Goal: Communication & Community: Ask a question

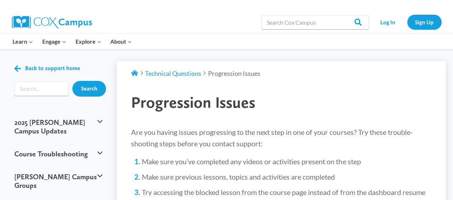
scroll to position [9, 0]
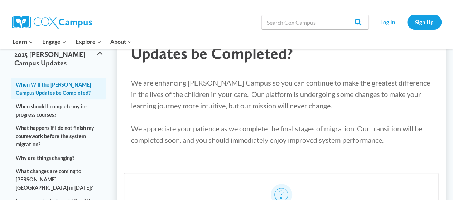
scroll to position [62, 0]
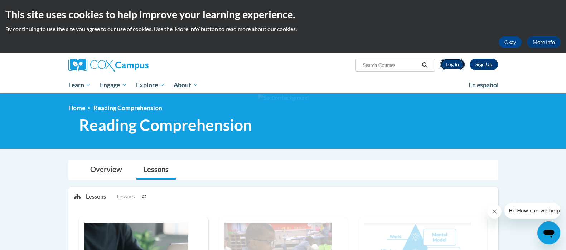
click at [450, 65] on link "Log In" at bounding box center [452, 64] width 25 height 11
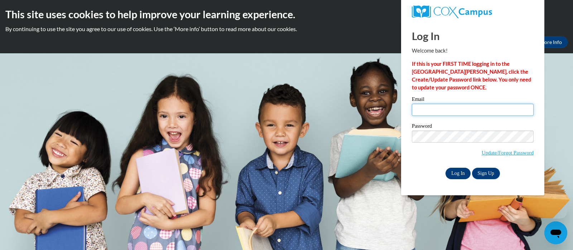
type input "[EMAIL_ADDRESS][DOMAIN_NAME]"
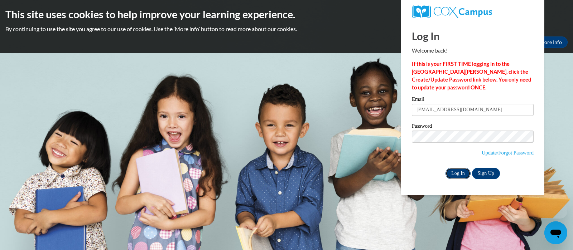
click at [455, 172] on input "Log In" at bounding box center [457, 173] width 25 height 11
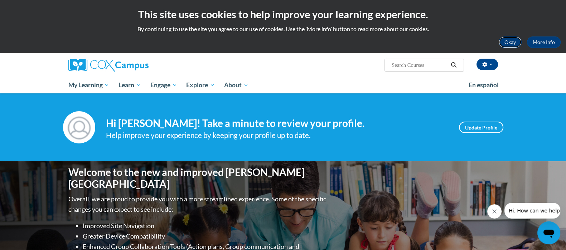
click at [512, 44] on button "Okay" at bounding box center [510, 42] width 23 height 11
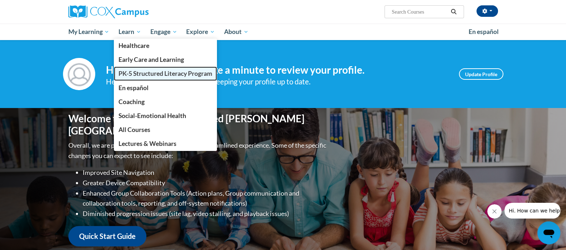
click at [151, 72] on span "PK-5 Structured Literacy Program" at bounding box center [165, 74] width 94 height 8
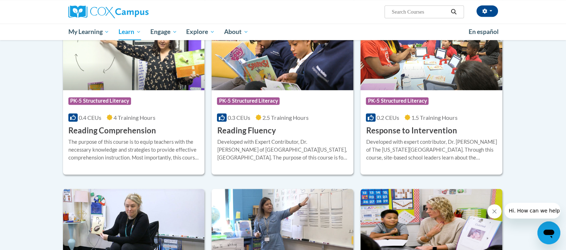
scroll to position [633, 0]
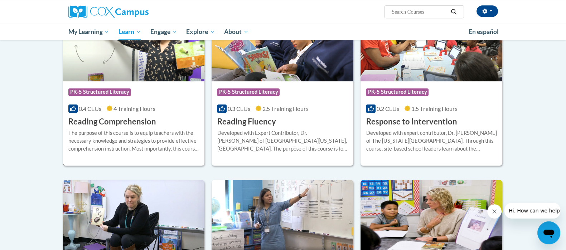
click at [182, 142] on div "The purpose of this course is to equip teachers with the necessary knowledge an…" at bounding box center [133, 141] width 131 height 24
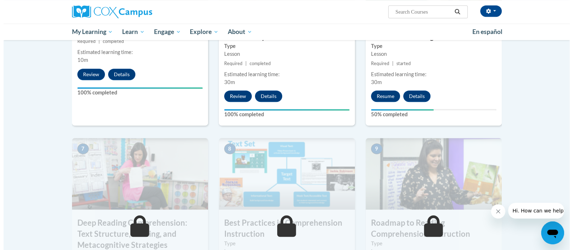
scroll to position [450, 0]
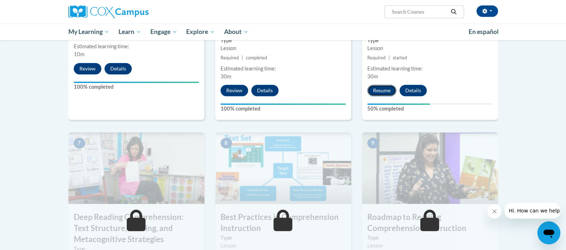
click at [379, 91] on button "Resume" at bounding box center [381, 90] width 29 height 11
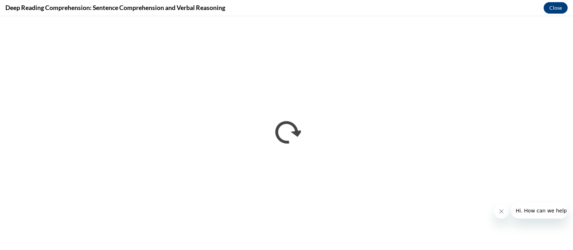
scroll to position [0, 0]
click at [540, 208] on span "Hi. How can we help?" at bounding box center [542, 211] width 54 height 6
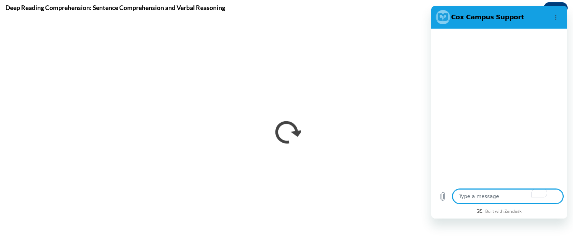
type textarea "x"
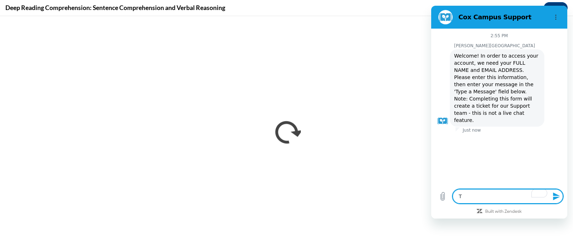
type textarea "T"
type textarea "x"
type textarea "Th"
type textarea "x"
type textarea "Th"
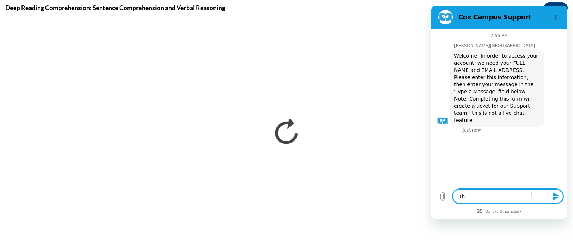
type textarea "x"
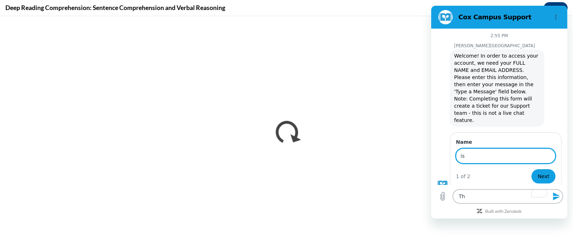
type input "i"
click at [558, 18] on icon "Options menu" at bounding box center [556, 17] width 6 height 6
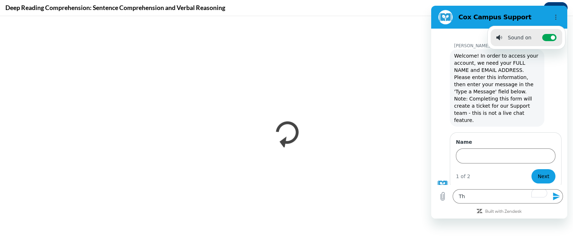
click at [501, 13] on h2 "Cox Campus Support" at bounding box center [501, 17] width 87 height 9
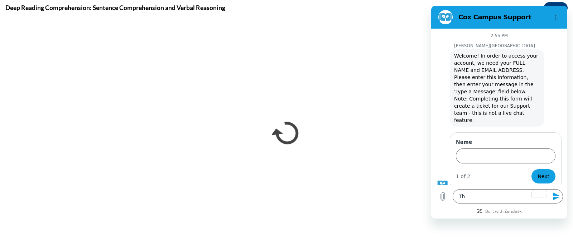
click at [441, 178] on figure at bounding box center [442, 183] width 11 height 11
click at [441, 196] on icon "Upload file" at bounding box center [442, 196] width 9 height 9
click at [441, 194] on icon "Upload file" at bounding box center [443, 197] width 4 height 8
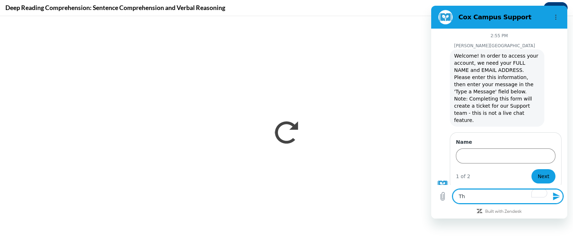
scroll to position [50, 0]
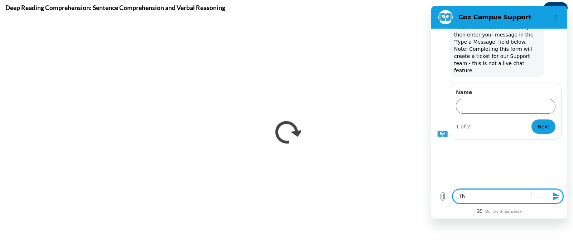
type textarea "x"
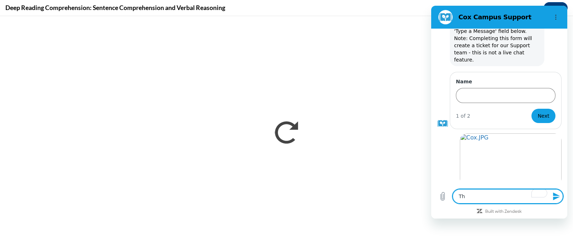
scroll to position [62, 0]
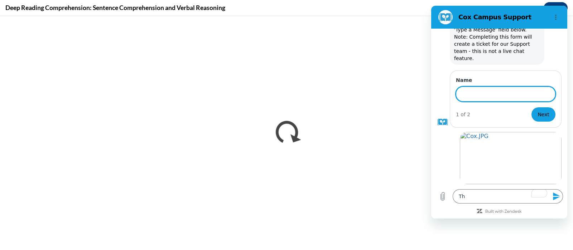
click at [480, 87] on input "Name" at bounding box center [505, 94] width 99 height 15
type input "[PERSON_NAME] [EMAIL_ADDRESS][DOMAIN_NAME]"
click at [537, 110] on span "Next" at bounding box center [543, 114] width 12 height 9
type textarea "x"
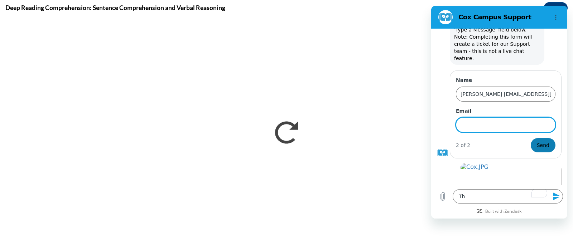
scroll to position [93, 0]
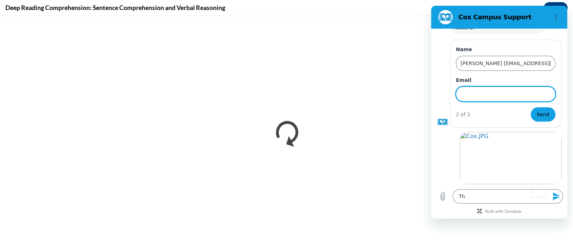
click at [481, 87] on input "Email" at bounding box center [505, 94] width 99 height 15
type input "[EMAIL_ADDRESS][DOMAIN_NAME]"
click at [536, 110] on span "Send" at bounding box center [542, 114] width 13 height 9
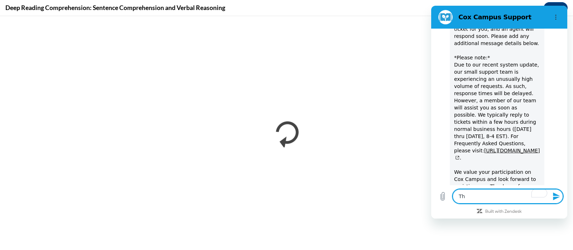
scroll to position [239, 0]
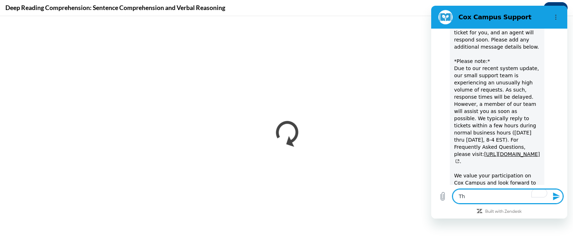
type textarea "x"
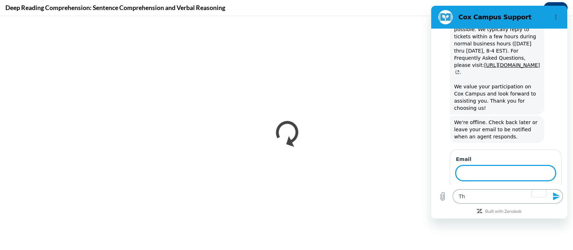
click at [470, 198] on textarea "Th" at bounding box center [507, 196] width 110 height 14
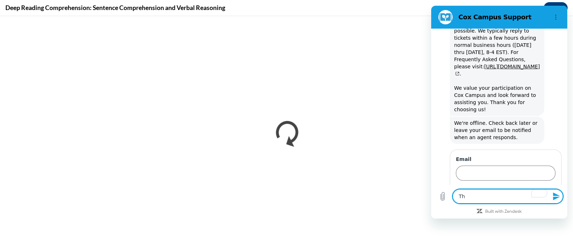
scroll to position [322, 0]
type textarea "T"
type textarea "x"
click at [481, 166] on input "Email" at bounding box center [505, 173] width 99 height 15
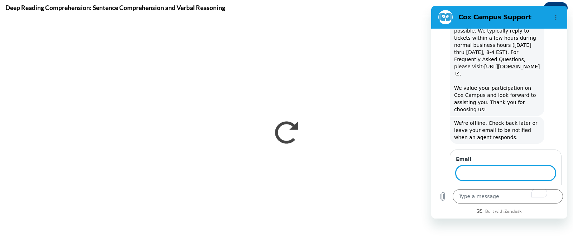
type input "[EMAIL_ADDRESS][DOMAIN_NAME]"
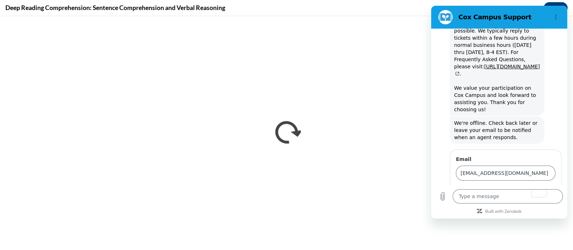
click at [536, 189] on span "Send" at bounding box center [542, 193] width 13 height 9
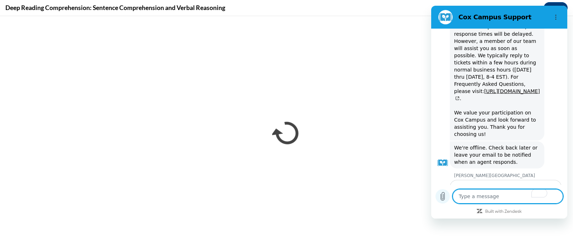
click at [443, 198] on icon "Upload file" at bounding box center [443, 197] width 4 height 8
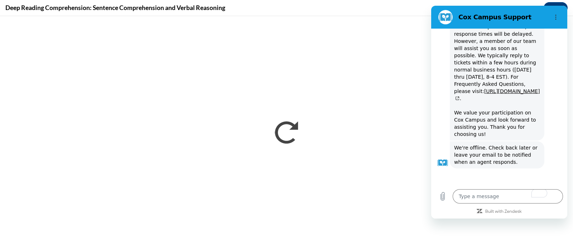
scroll to position [344, 0]
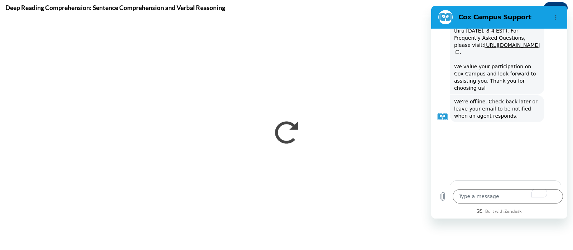
type textarea "x"
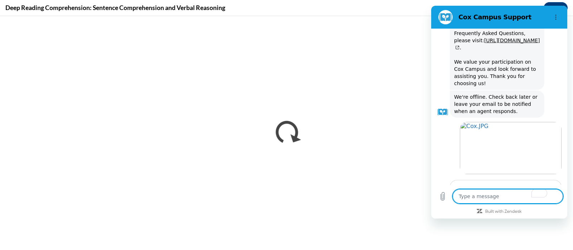
click at [467, 197] on textarea "To enrich screen reader interactions, please activate Accessibility in Grammarl…" at bounding box center [507, 196] width 110 height 14
type textarea "T"
type textarea "x"
type textarea "Th"
type textarea "x"
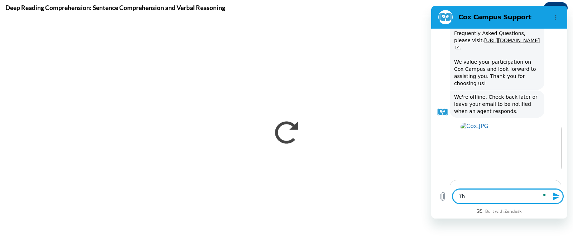
type textarea "The"
type textarea "x"
type textarea "The"
type textarea "x"
type textarea "The v"
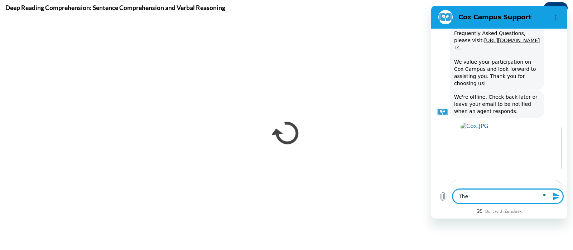
type textarea "x"
type textarea "The vi"
type textarea "x"
type textarea "The vid"
type textarea "x"
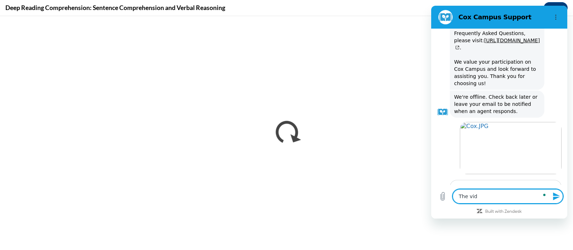
type textarea "The vide"
type textarea "x"
type textarea "The video"
type textarea "x"
type textarea "The video"
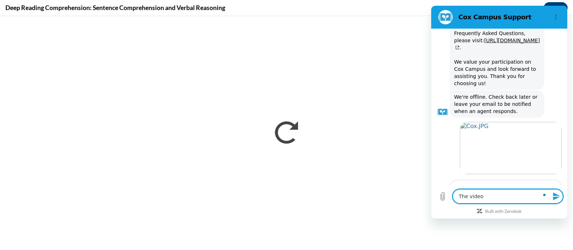
type textarea "x"
type textarea "The video w"
type textarea "x"
type textarea "The video wi"
type textarea "x"
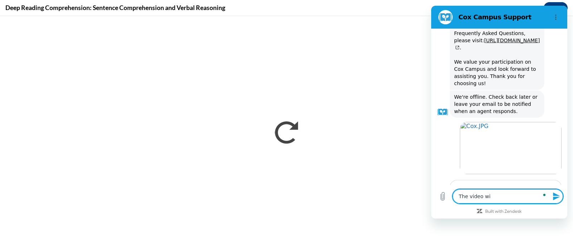
type textarea "The video wil"
type textarea "x"
type textarea "The video will"
type textarea "x"
type textarea "The video will"
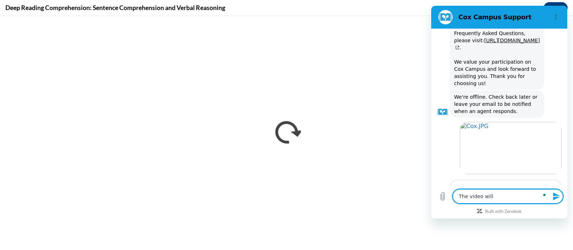
type textarea "x"
type textarea "The video will n"
type textarea "x"
type textarea "The video will no"
type textarea "x"
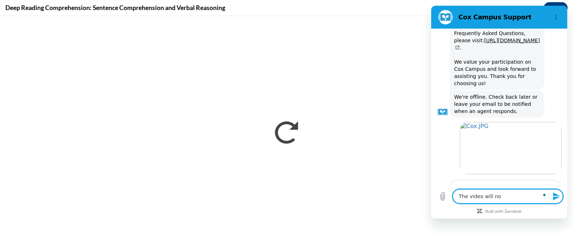
type textarea "The video will not"
type textarea "x"
type textarea "The video will not"
type textarea "x"
type textarea "The video will not a"
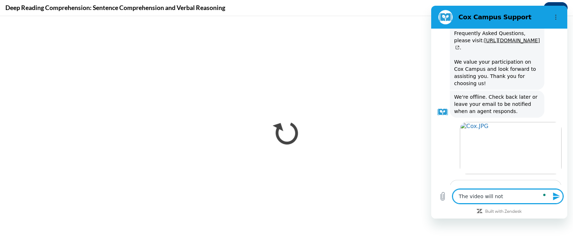
type textarea "x"
type textarea "The video will not ad"
type textarea "x"
type textarea "The video will not adv"
type textarea "x"
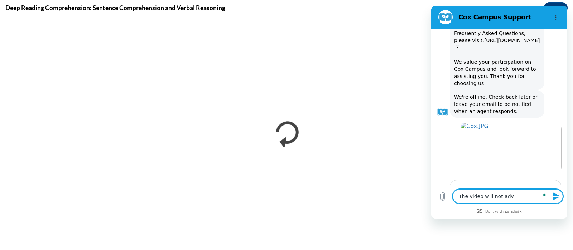
type textarea "The video will not adva"
type textarea "x"
type textarea "The video will not advac"
type textarea "x"
type textarea "The video will not advace"
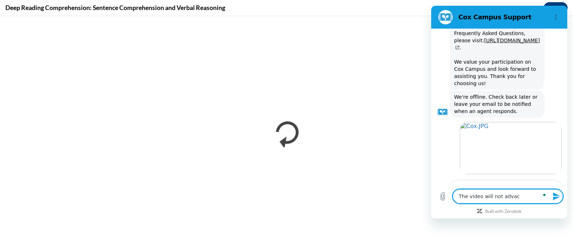
type textarea "x"
type textarea "The video will not advac"
type textarea "x"
type textarea "The video will not adva"
type textarea "x"
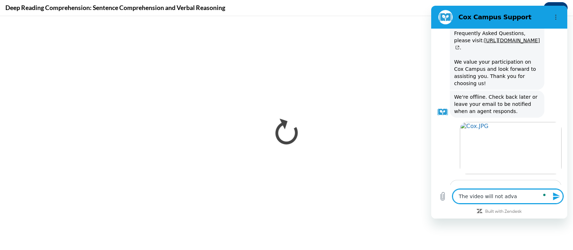
type textarea "The video will not advan"
type textarea "x"
type textarea "The video will not advanc"
type textarea "x"
type textarea "The video will not advance"
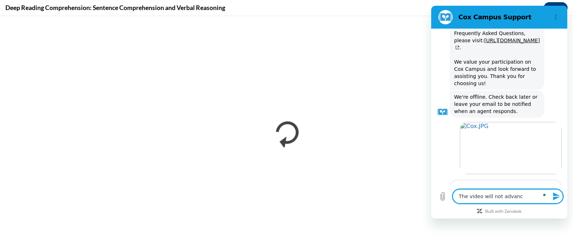
type textarea "x"
type textarea "The video will not advance."
type textarea "x"
type textarea "The video will not advance."
type textarea "x"
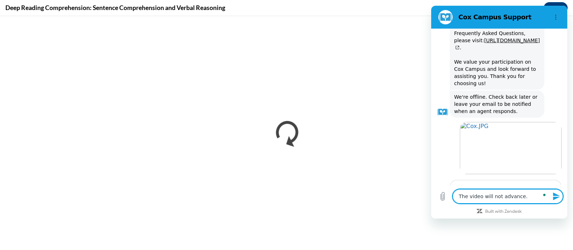
type textarea "The video will not advance. A"
type textarea "x"
type textarea "The video will not advance. An"
type textarea "x"
type textarea "The video will not advance. And"
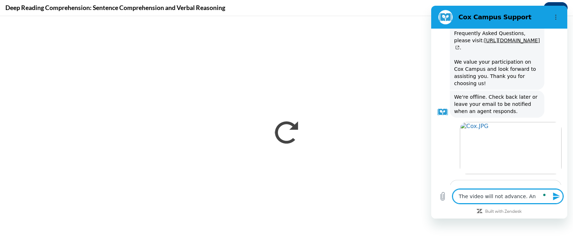
type textarea "x"
type textarea "The video will not advance. And"
type textarea "x"
type textarea "The video will not advance. And m"
type textarea "x"
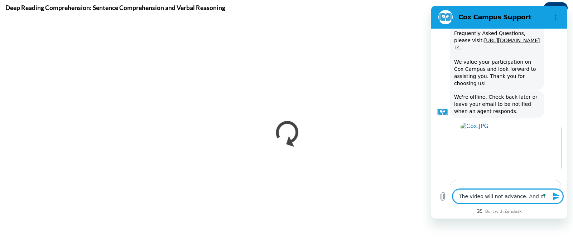
type textarea "The video will not advance. And my"
type textarea "x"
type textarea "The video will not advance. And my"
type textarea "x"
type textarea "The video will not advance. And my a"
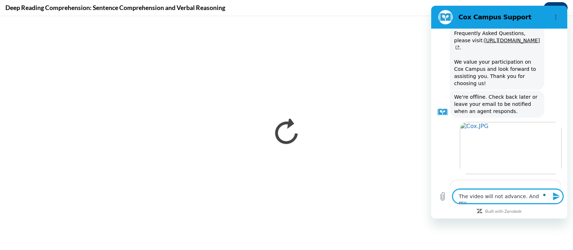
type textarea "x"
type textarea "The video will not advance. And my ac"
type textarea "x"
type textarea "The video will not advance. And my acc"
type textarea "x"
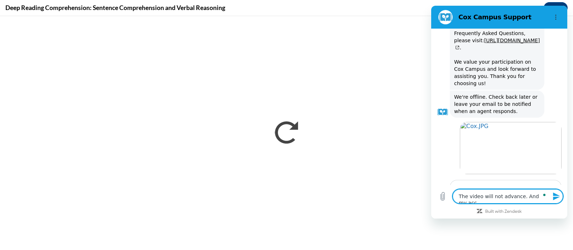
type textarea "The video will not advance. And my acco"
type textarea "x"
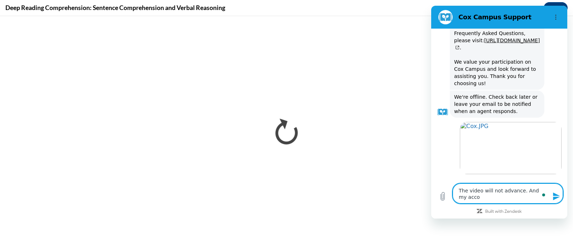
type textarea "The video will not advance. And my accou"
type textarea "x"
type textarea "The video will not advance. And my accoun"
type textarea "x"
type textarea "The video will not advance. And my account"
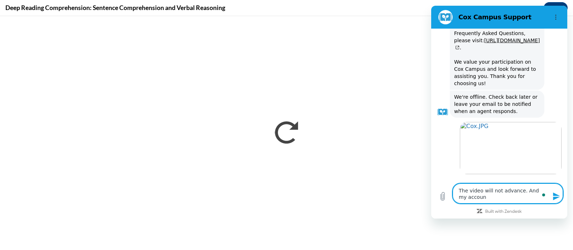
type textarea "x"
type textarea "The video will not advance. And my account"
type textarea "x"
type textarea "The video will not advance. And my account i"
type textarea "x"
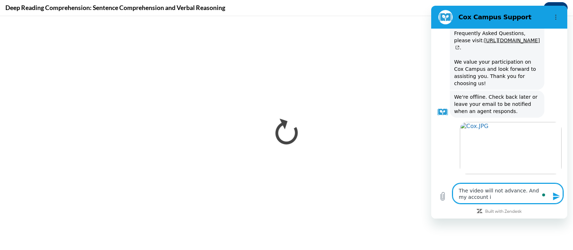
type textarea "The video will not advance. And my account is"
type textarea "x"
type textarea "The video will not advance. And my account is"
type textarea "x"
type textarea "The video will not advance. And my account is s"
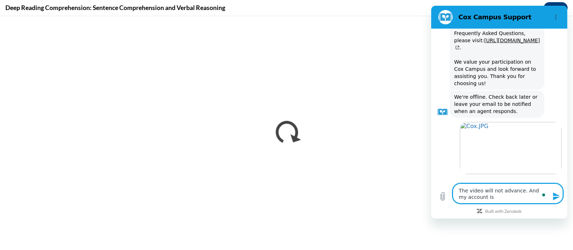
type textarea "x"
type textarea "The video will not advance. And my account is sc"
type textarea "x"
type textarea "The video will not advance. And my account is scr"
type textarea "x"
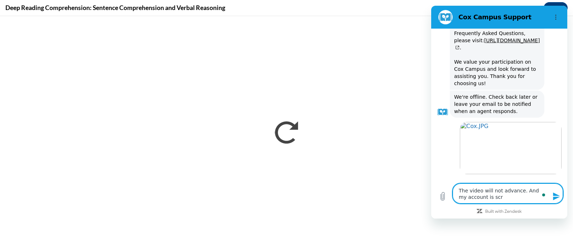
type textarea "The video will not advance. And my account is scre"
type textarea "x"
type textarea "The video will not advance. And my account is screw"
type textarea "x"
type textarea "The video will not advance. And my account is screwe"
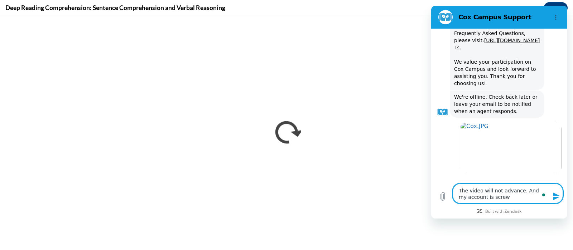
type textarea "x"
type textarea "The video will not advance. And my account is screwed"
type textarea "x"
type textarea "The video will not advance. And my account is screwed"
type textarea "x"
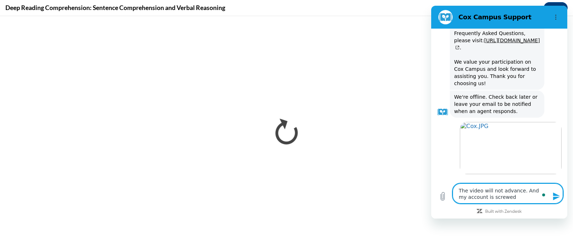
type textarea "The video will not advance. And my account is screwed u"
type textarea "x"
type textarea "The video will not advance. And my account is screwed up"
type textarea "x"
type textarea "The video will not advance. And my account is screwed up"
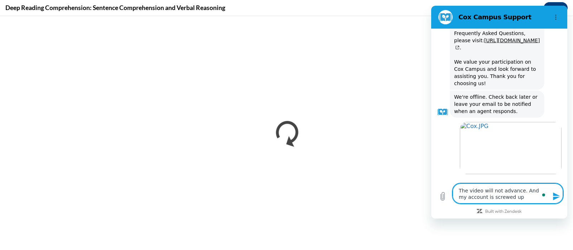
type textarea "x"
type textarea "The video will not advance. And my account is screwed up a"
type textarea "x"
type textarea "The video will not advance. And my account is screwed up af"
type textarea "x"
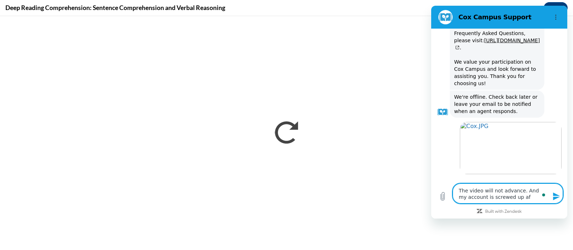
type textarea "The video will not advance. And my account is screwed up aft"
type textarea "x"
type textarea "The video will not advance. And my account is screwed up afte"
type textarea "x"
type textarea "The video will not advance. And my account is screwed up after"
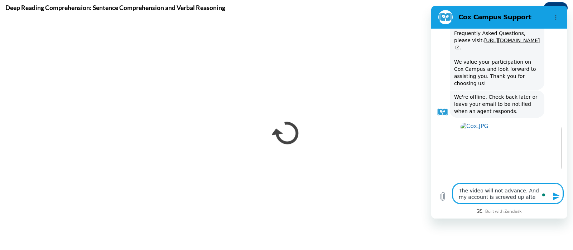
type textarea "x"
type textarea "The video will not advance. And my account is screwed up after"
type textarea "x"
type textarea "The video will not advance. And my account is screwed up after t"
type textarea "x"
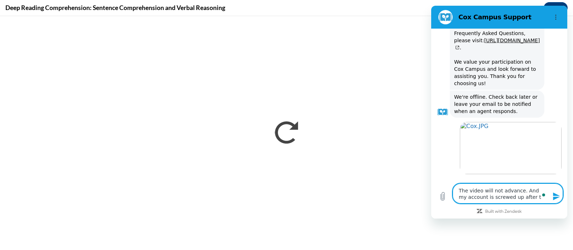
type textarea "The video will not advance. And my account is screwed up after th"
type textarea "x"
type textarea "The video will not advance. And my account is screwed up after the"
type textarea "x"
type textarea "The video will not advance. And my account is screwed up after the"
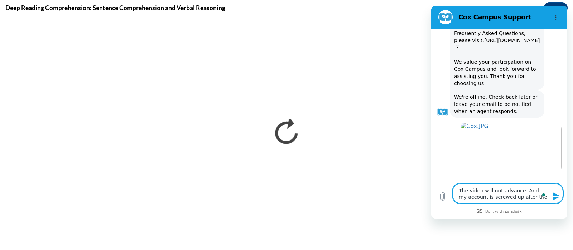
type textarea "x"
type textarea "The video will not advance. And my account is screwed up after the u"
type textarea "x"
type textarea "The video will not advance. And my account is screwed up after the up"
type textarea "x"
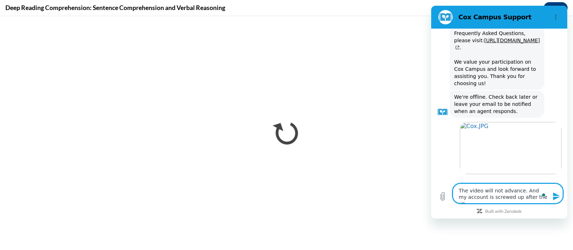
type textarea "The video will not advance. And my account is screwed up after the upd"
type textarea "x"
type textarea "The video will not advance. And my account is screwed up after the upda"
type textarea "x"
type textarea "The video will not advance. And my account is screwed up after the updat"
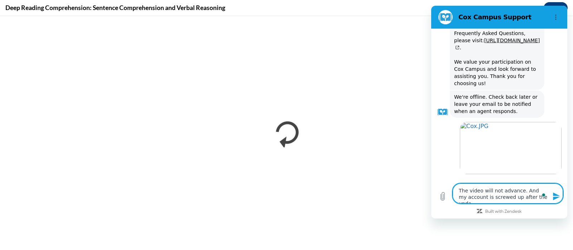
type textarea "x"
type textarea "The video will not advance. And my account is screwed up after the updatd"
type textarea "x"
type textarea "The video will not advance. And my account is screwed up after the updat"
type textarea "x"
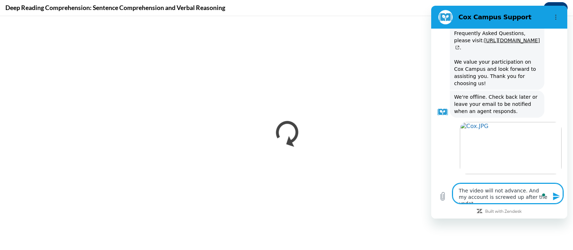
type textarea "The video will not advance. And my account is screwed up after the update"
type textarea "x"
type textarea "The video will not advance. And my account is screwed up after the updates"
type textarea "x"
type textarea "The video will not advance. And my account is screwed up after the updates"
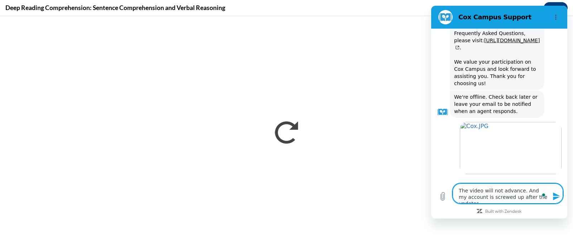
type textarea "x"
type textarea "The video will not advance. And my account is screwed up after the updates y"
type textarea "x"
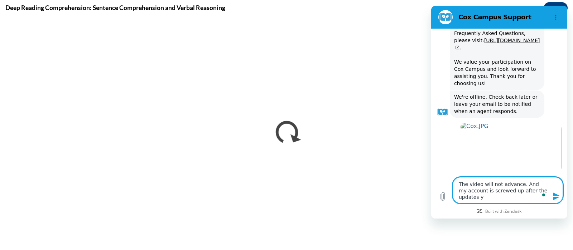
type textarea "The video will not advance. And my account is screwed up after the updates yo"
type textarea "x"
type textarea "The video will not advance. And my account is screwed up after the updates you"
type textarea "x"
type textarea "The video will not advance. And my account is screwed up after the updates you"
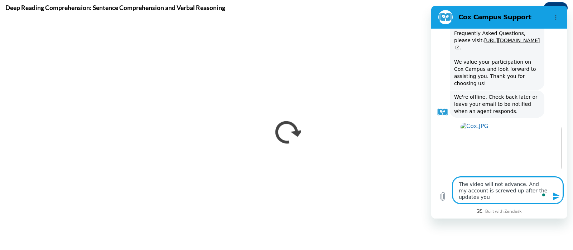
type textarea "x"
type textarea "The video will not advance. And my account is screwed up after the updates you m"
type textarea "x"
type textarea "The video will not advance. And my account is screwed up after the updates you …"
type textarea "x"
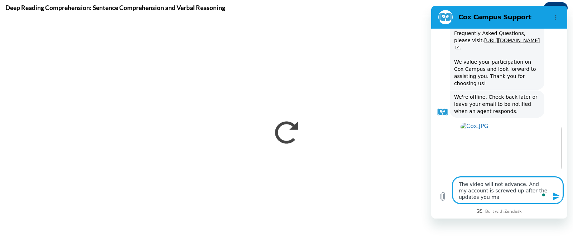
type textarea "The video will not advance. And my account is screwed up after the updates you …"
type textarea "x"
type textarea "The video will not advance. And my account is screwed up after the updates you …"
type textarea "x"
type textarea "The video will not advance. And my account is screwed up after the updates you …"
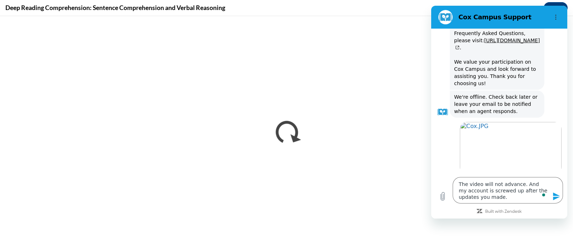
click at [554, 195] on icon "Send message" at bounding box center [556, 197] width 7 height 8
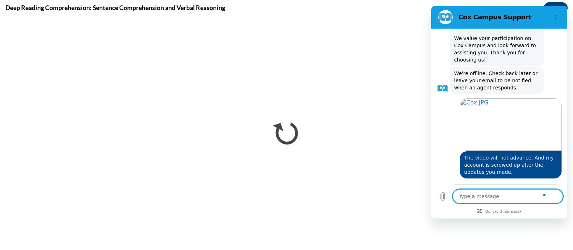
scroll to position [376, 0]
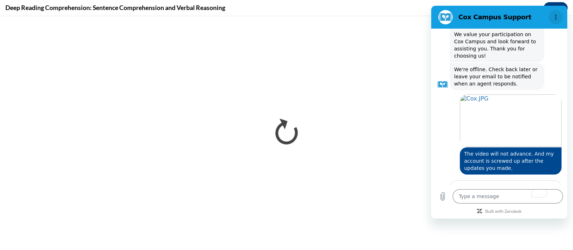
click at [557, 16] on icon "Options menu" at bounding box center [556, 17] width 6 height 6
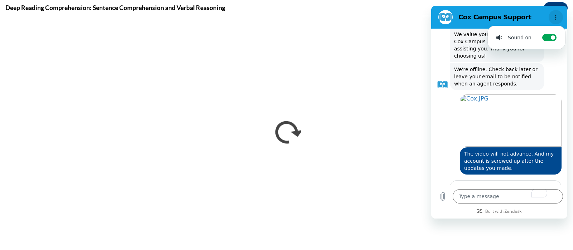
click at [557, 16] on icon "Options menu" at bounding box center [556, 17] width 6 height 6
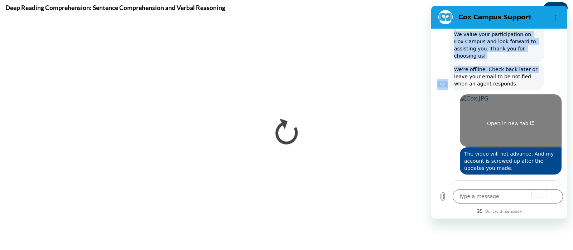
scroll to position [373, 0]
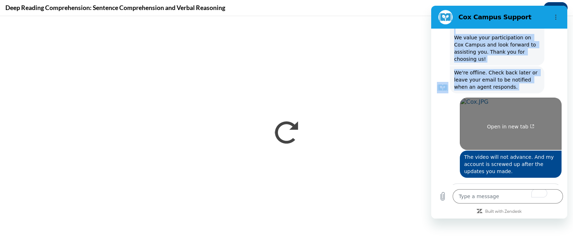
drag, startPoint x: 530, startPoint y: 14, endPoint x: 536, endPoint y: 93, distance: 78.6
click at [536, 93] on div "Cox Campus Support 2:55 PM Cox Campus Cox Campus says: Welcome! In order to acc…" at bounding box center [499, 112] width 136 height 213
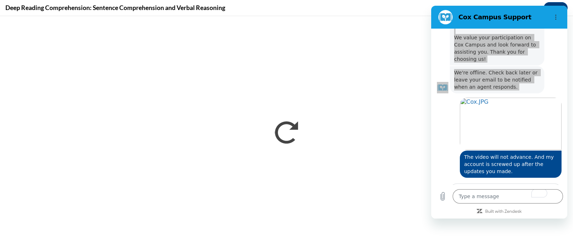
scroll to position [376, 0]
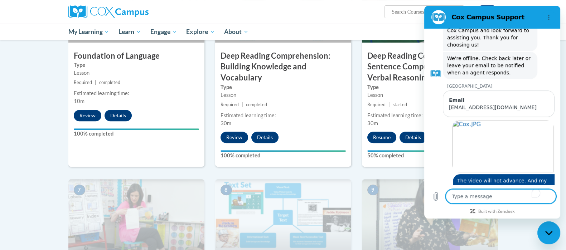
scroll to position [390, 0]
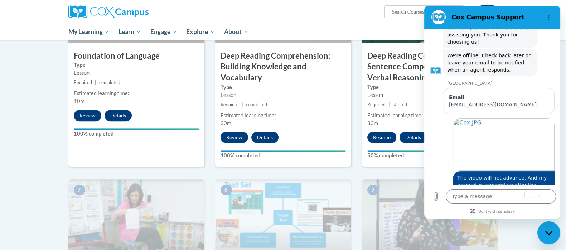
click at [486, 11] on div "Cox Campus Support" at bounding box center [483, 17] width 110 height 14
drag, startPoint x: 913, startPoint y: 11, endPoint x: 490, endPoint y: 33, distance: 423.6
click at [550, 233] on icon "Close messaging window" at bounding box center [549, 233] width 8 height 5
type textarea "x"
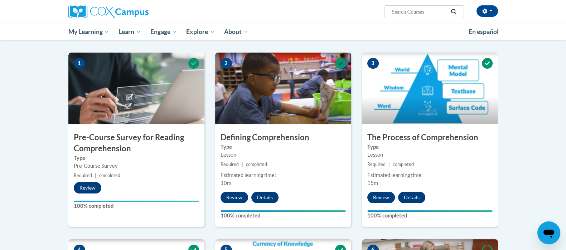
scroll to position [136, 0]
